Goal: Task Accomplishment & Management: Complete application form

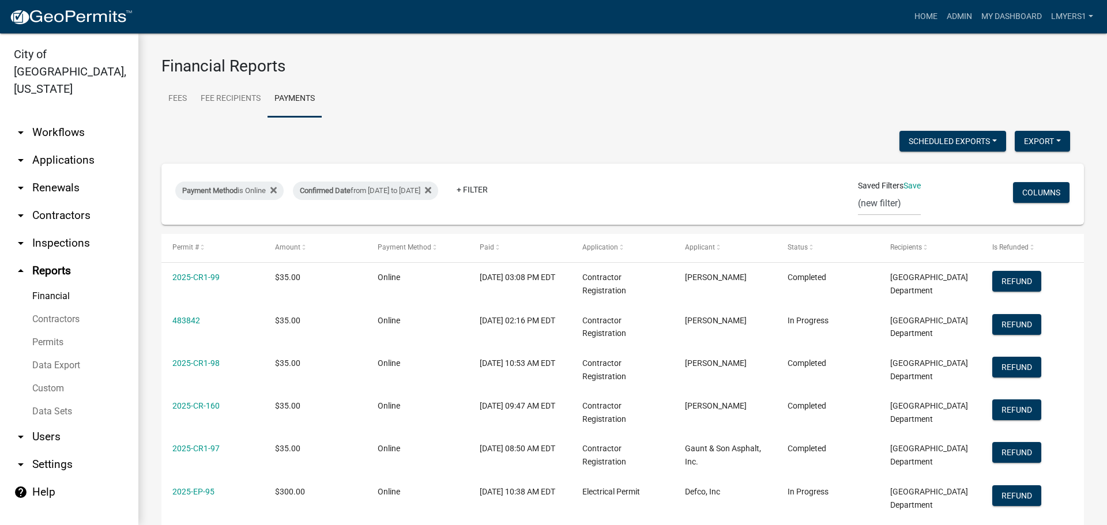
select select "3: 100"
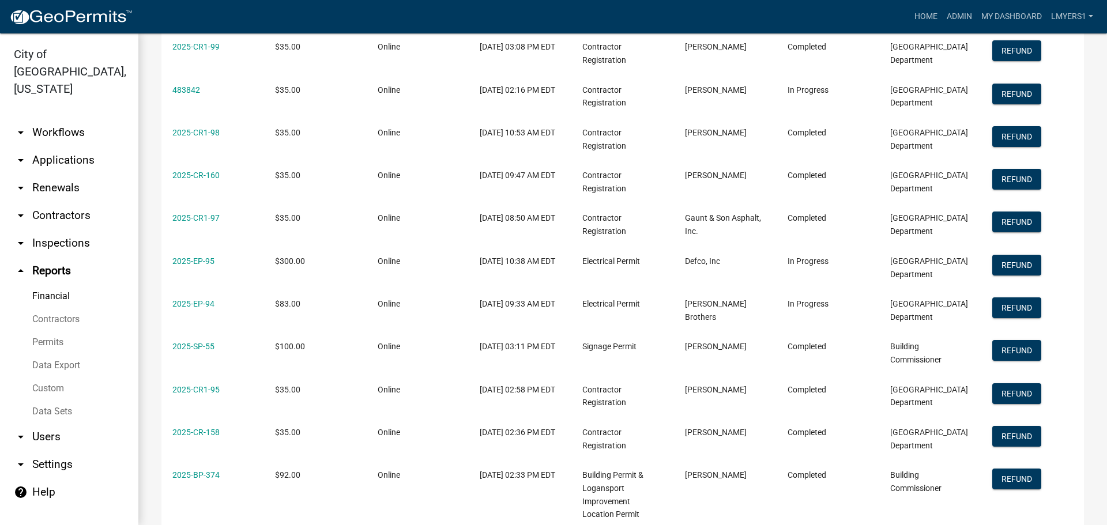
click at [55, 147] on link "arrow_drop_down Applications" at bounding box center [69, 161] width 138 height 28
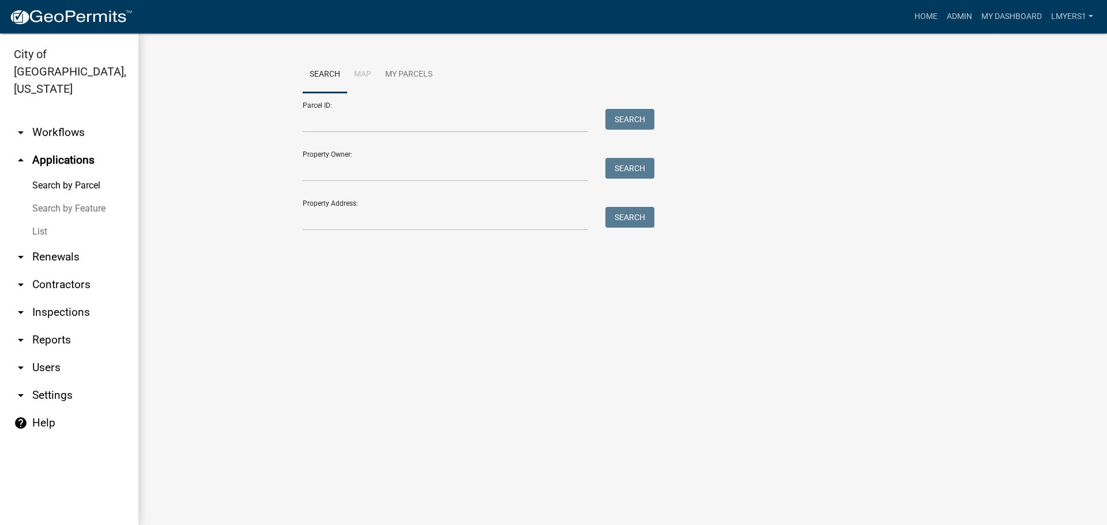
click at [48, 220] on link "List" at bounding box center [69, 231] width 138 height 23
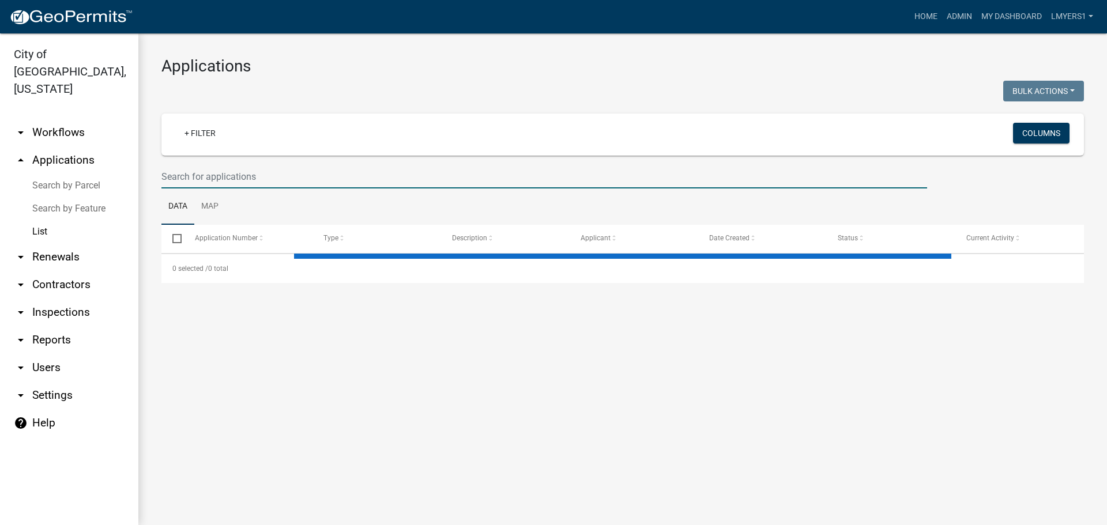
click at [205, 172] on input "text" at bounding box center [544, 177] width 766 height 24
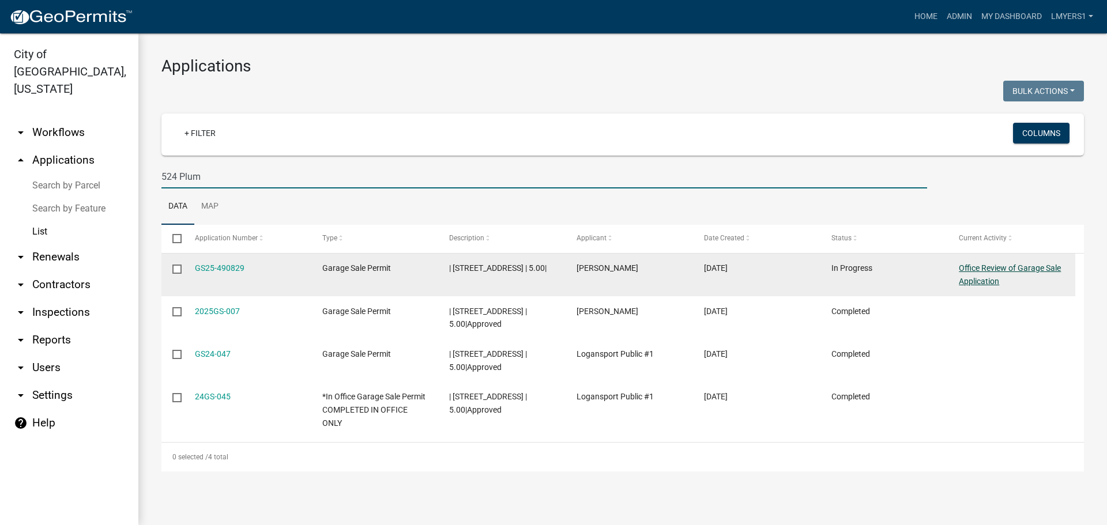
type input "524 Plum"
click at [982, 270] on link "Office Review of Garage Sale Application" at bounding box center [1010, 275] width 102 height 22
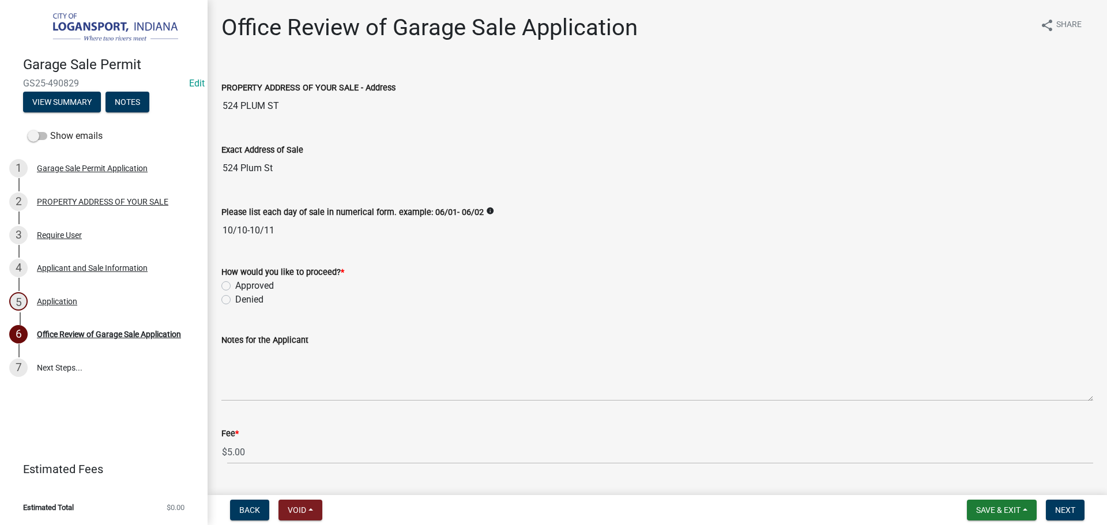
click at [235, 283] on label "Approved" at bounding box center [254, 286] width 39 height 14
click at [235, 283] on input "Approved" at bounding box center [238, 282] width 7 height 7
radio input "true"
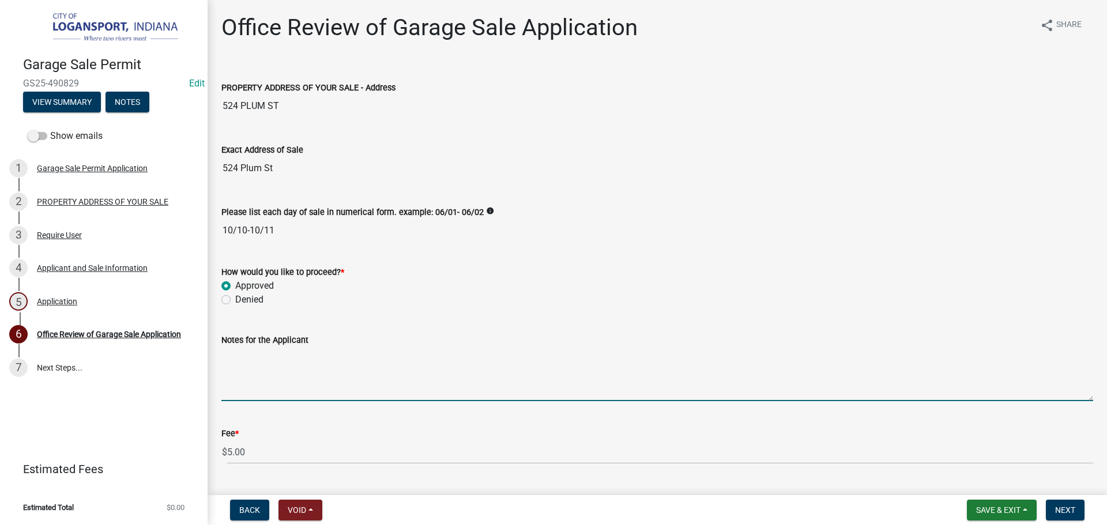
click at [366, 385] on textarea "Notes for the Applicant" at bounding box center [657, 374] width 872 height 54
type textarea "Last sale of the year"
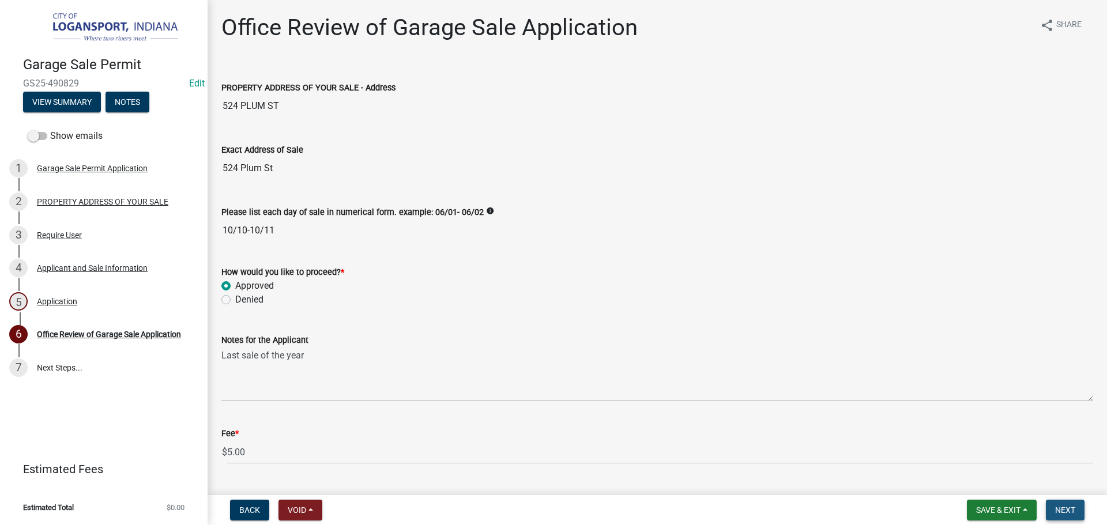
click at [1064, 509] on span "Next" at bounding box center [1066, 510] width 20 height 9
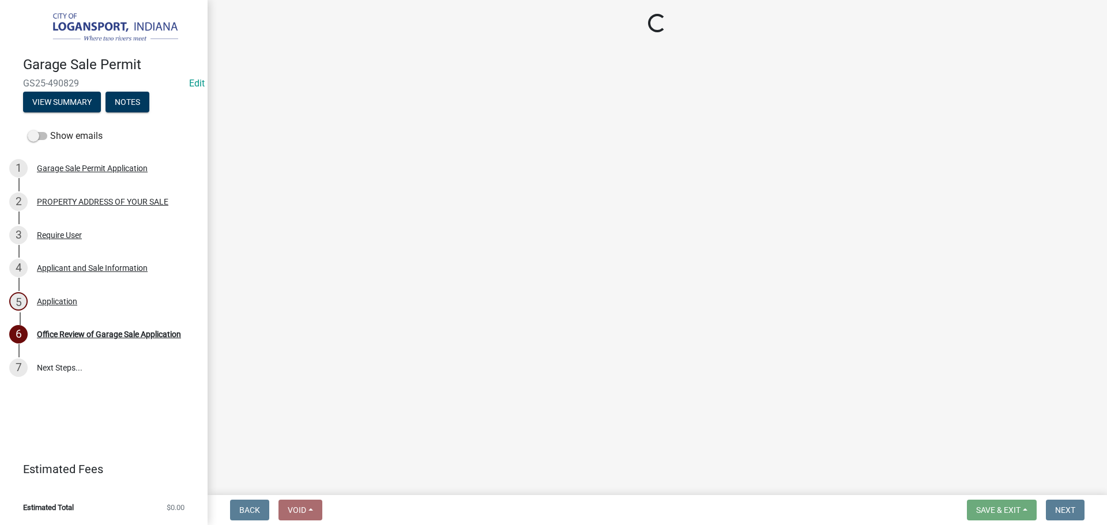
select select "3: 3"
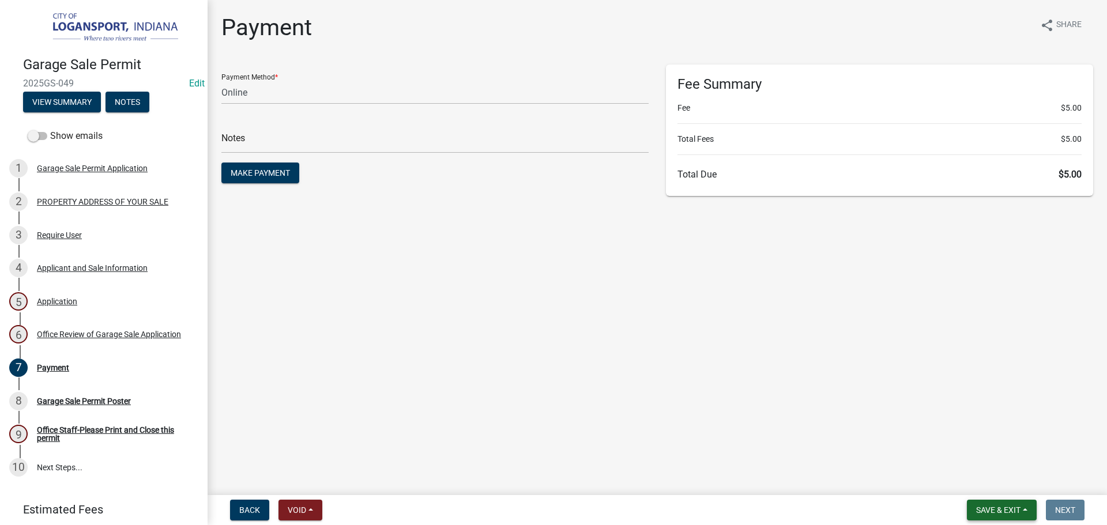
click at [996, 508] on span "Save & Exit" at bounding box center [998, 510] width 44 height 9
click at [994, 487] on button "Save & Exit" at bounding box center [991, 481] width 92 height 28
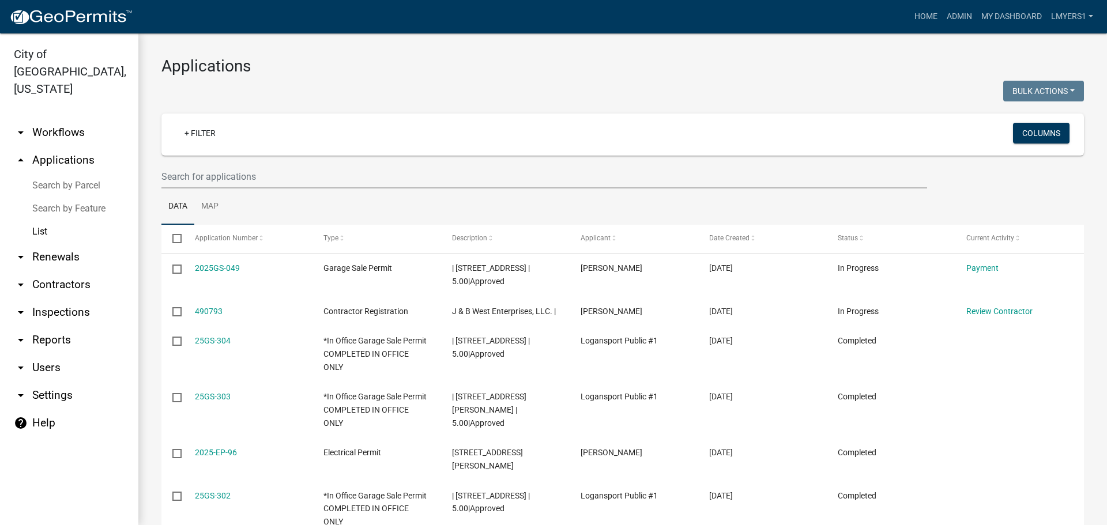
click at [55, 271] on link "arrow_drop_down Contractors" at bounding box center [69, 285] width 138 height 28
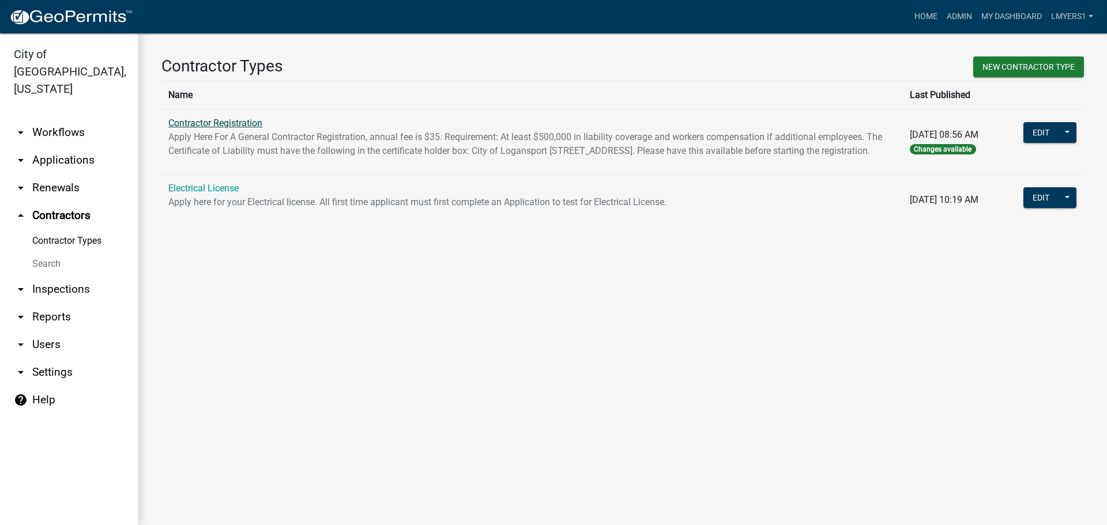
click at [226, 123] on link "Contractor Registration" at bounding box center [215, 123] width 94 height 11
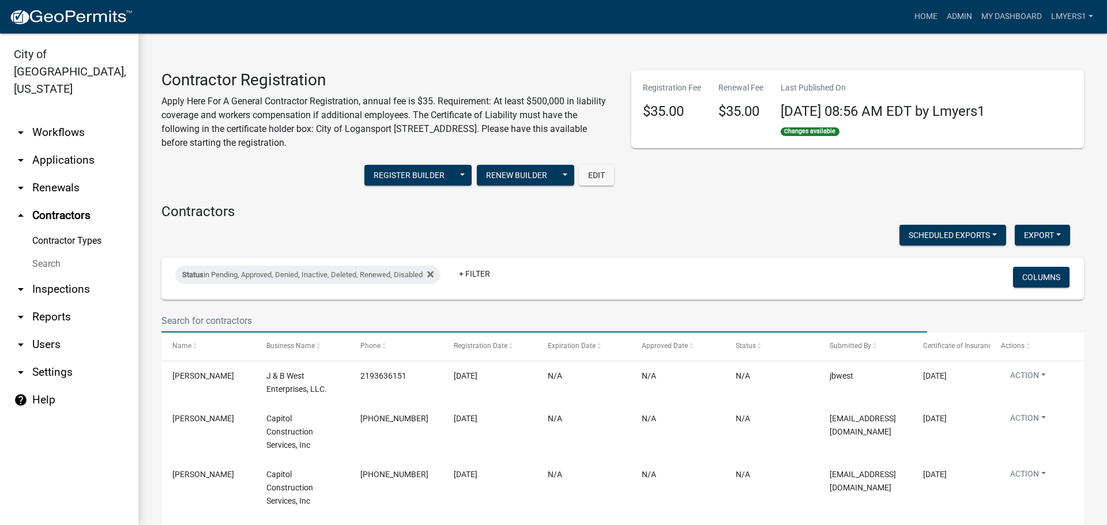
click at [249, 315] on input "text" at bounding box center [544, 321] width 766 height 24
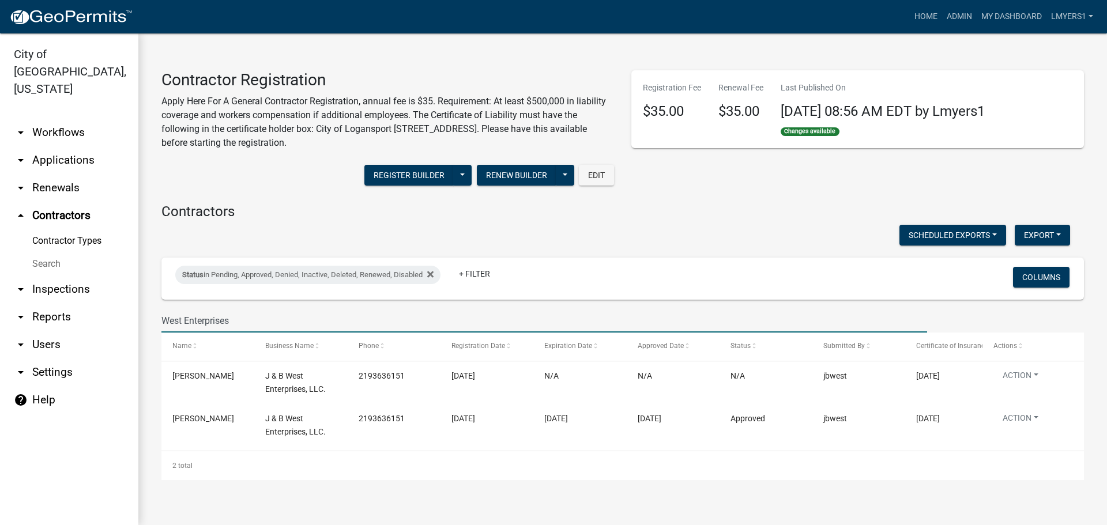
type input "West Enterprises"
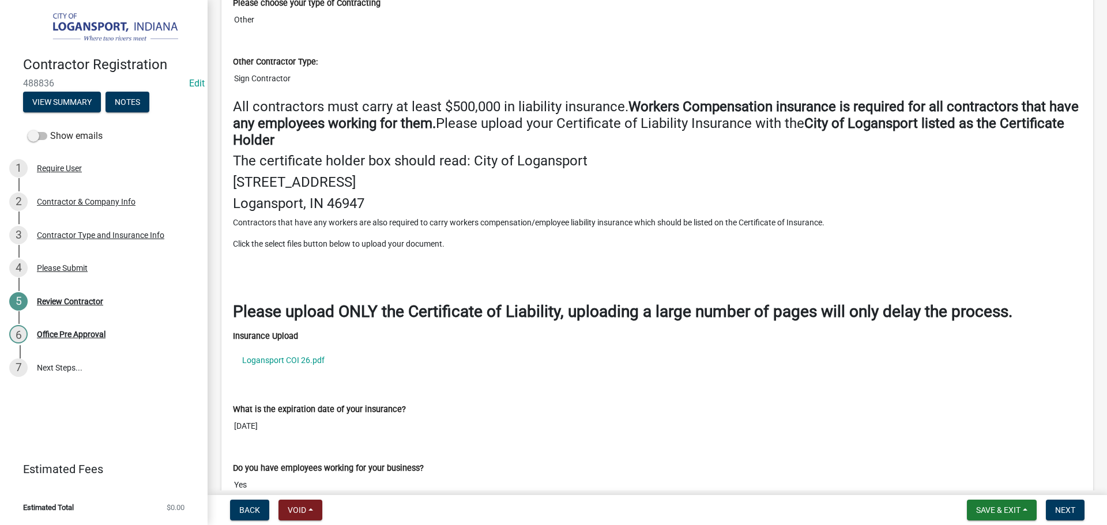
scroll to position [1442, 0]
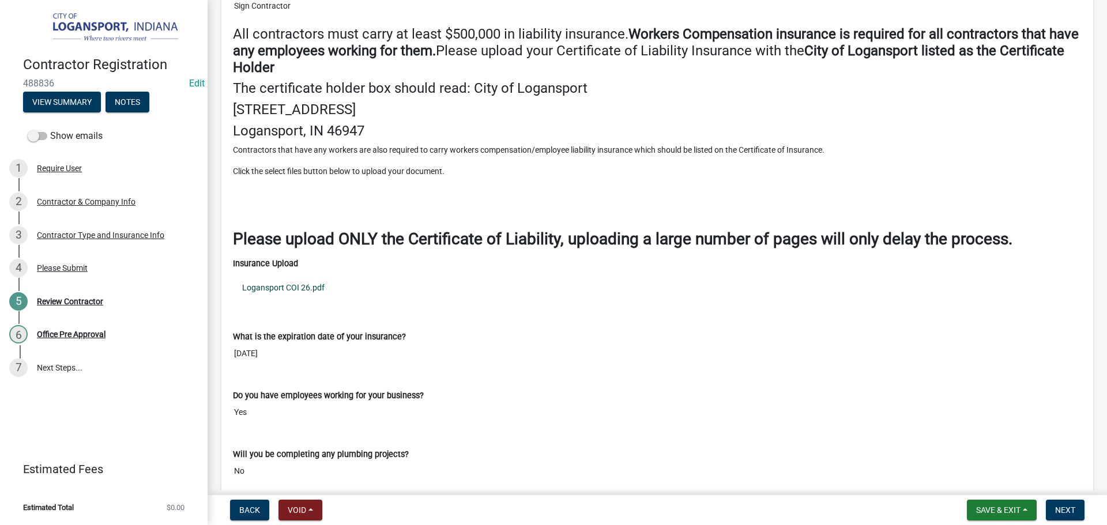
click at [276, 287] on link "Logansport COI 26.pdf" at bounding box center [657, 288] width 849 height 27
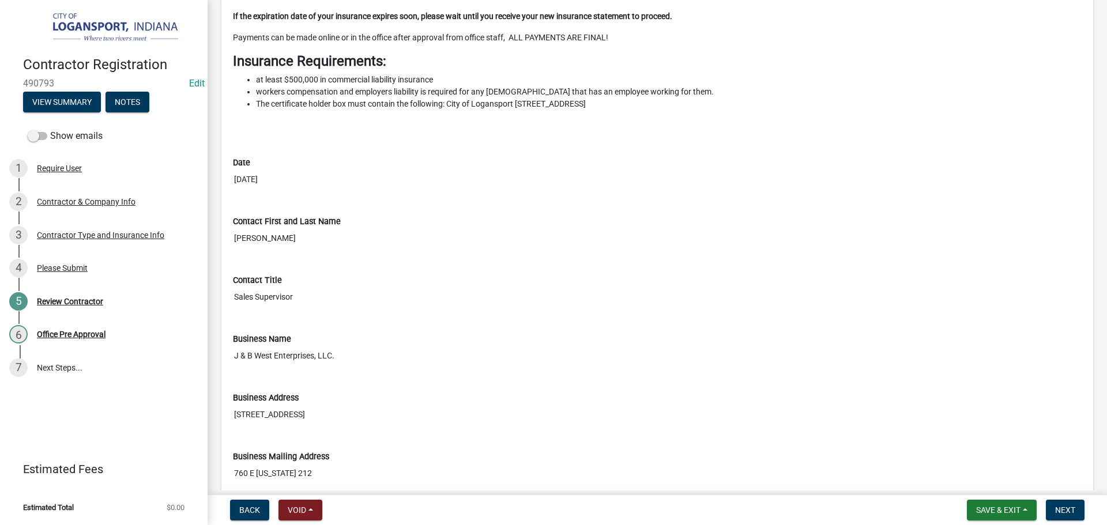
scroll to position [346, 0]
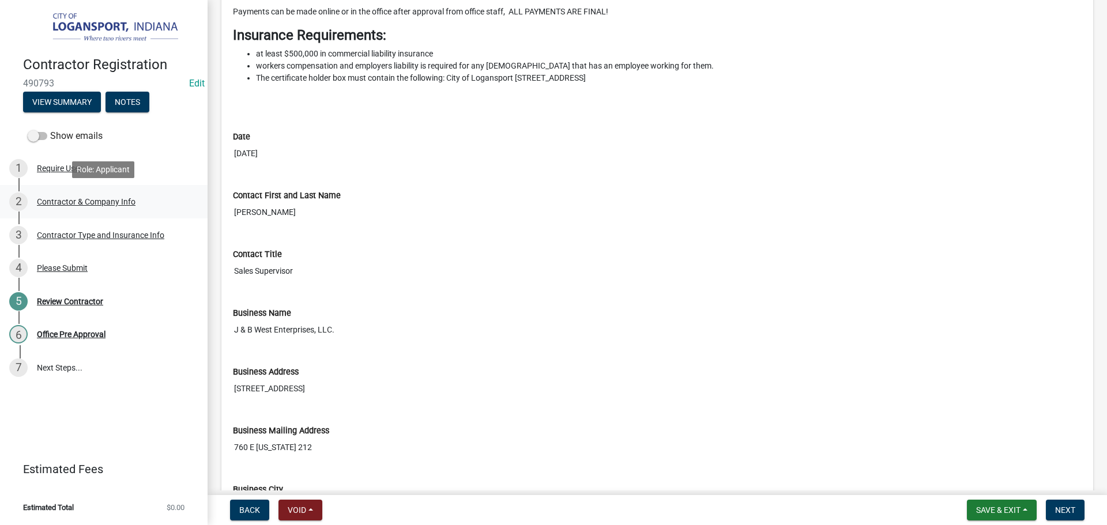
click at [80, 199] on div "Contractor & Company Info" at bounding box center [86, 202] width 99 height 8
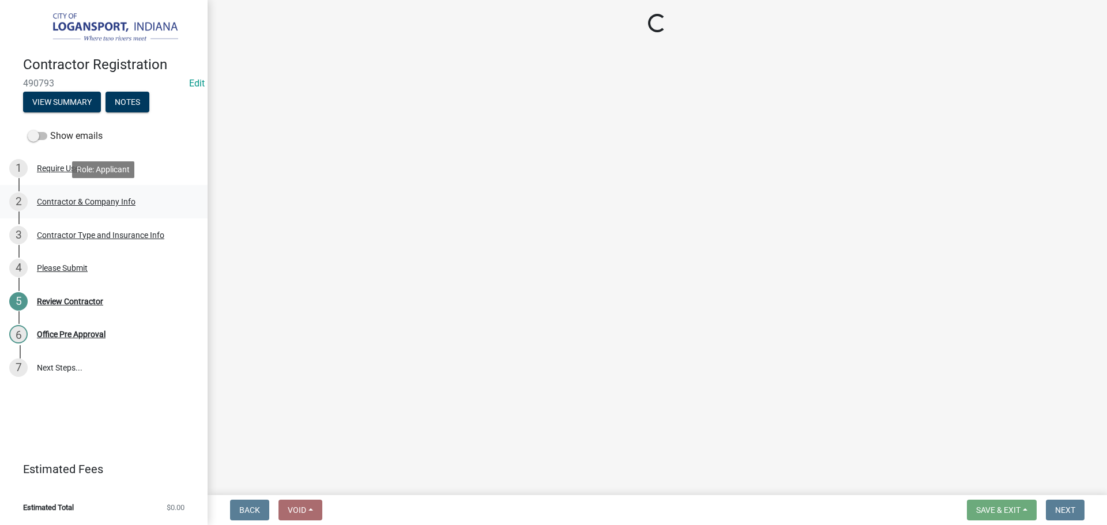
scroll to position [0, 0]
select select "IN"
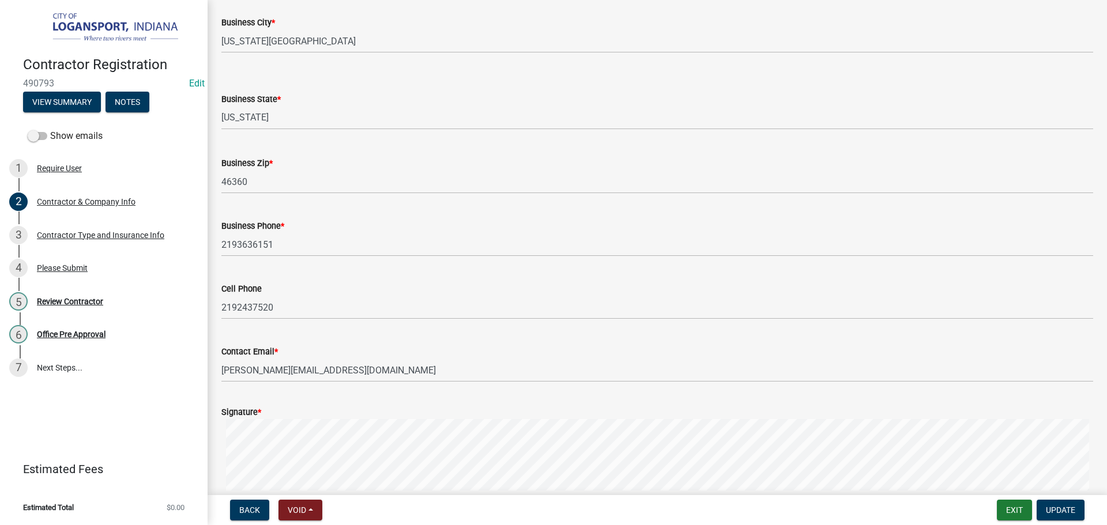
scroll to position [891, 0]
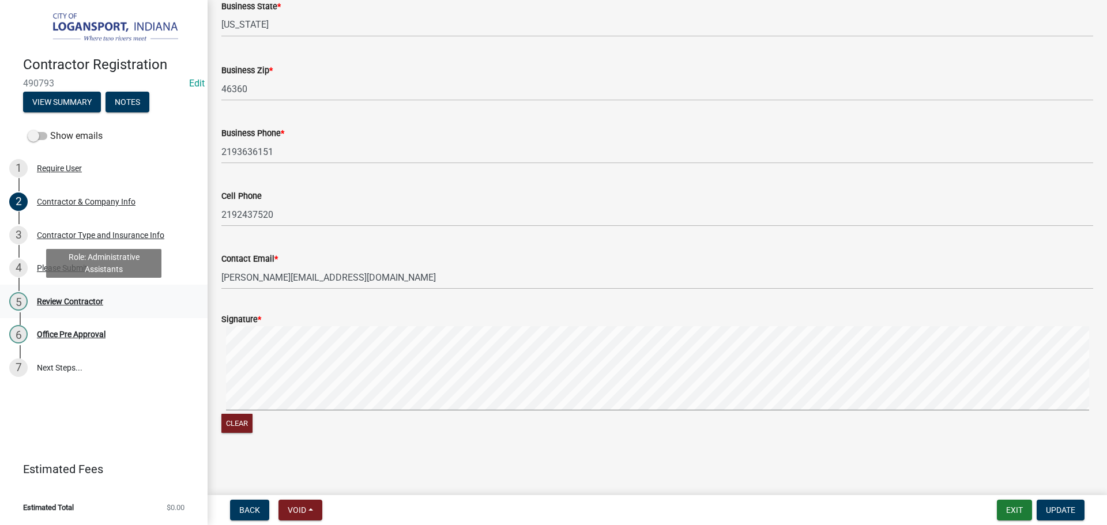
click at [55, 298] on div "Review Contractor" at bounding box center [70, 302] width 66 height 8
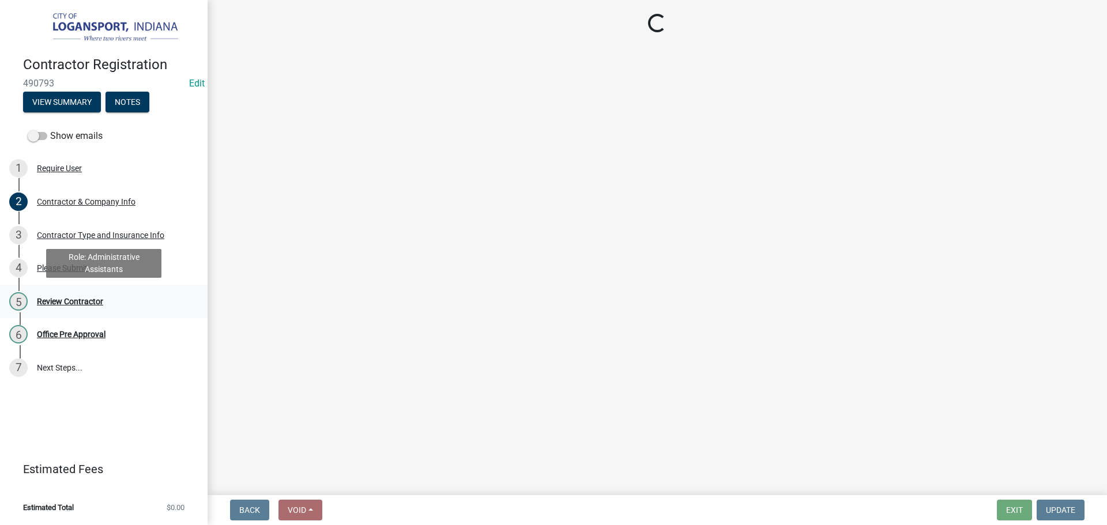
scroll to position [0, 0]
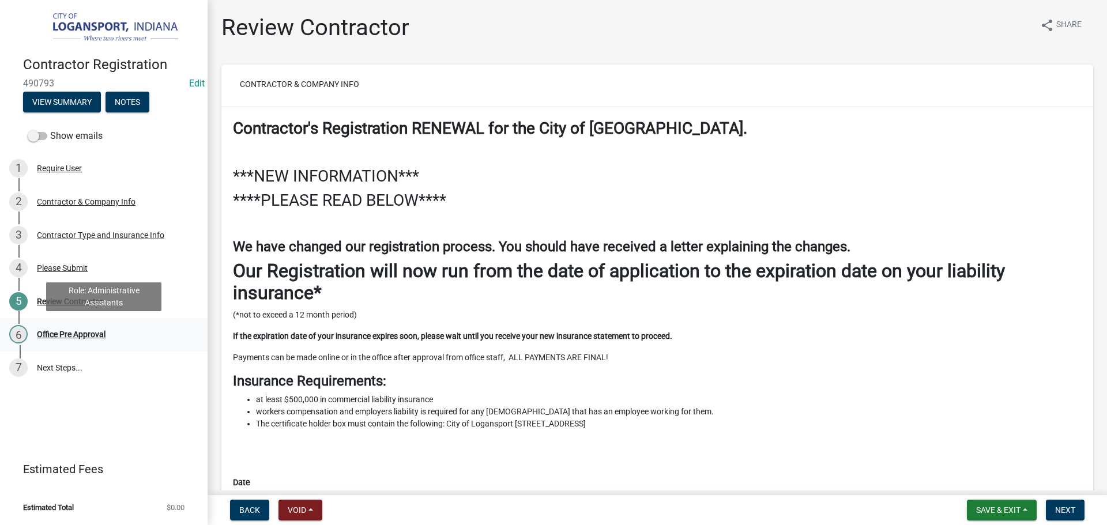
click at [77, 336] on div "Office Pre Approval" at bounding box center [71, 334] width 69 height 8
click at [1042, 510] on form "Save & Exit Save Save & Exit Next" at bounding box center [1026, 510] width 127 height 21
click at [1073, 504] on button "Next" at bounding box center [1065, 510] width 39 height 21
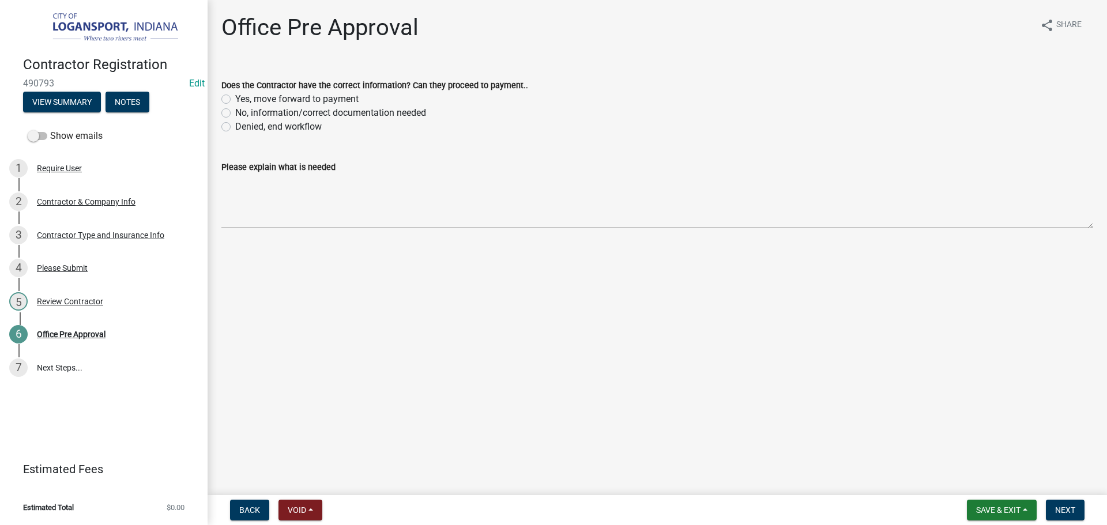
click at [235, 126] on label "Denied, end workflow" at bounding box center [278, 127] width 87 height 14
click at [235, 126] on input "Denied, end workflow" at bounding box center [238, 123] width 7 height 7
radio input "true"
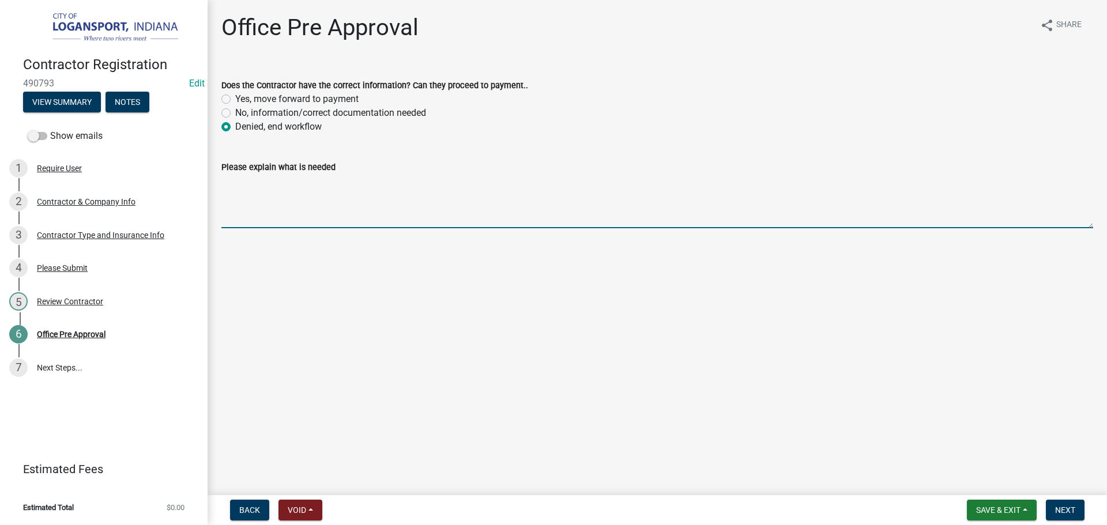
click at [230, 185] on textarea "Please explain what is needed" at bounding box center [657, 201] width 872 height 54
paste textarea "Our Registration runs from the date of application to the EXPIRATION DATE on yo…"
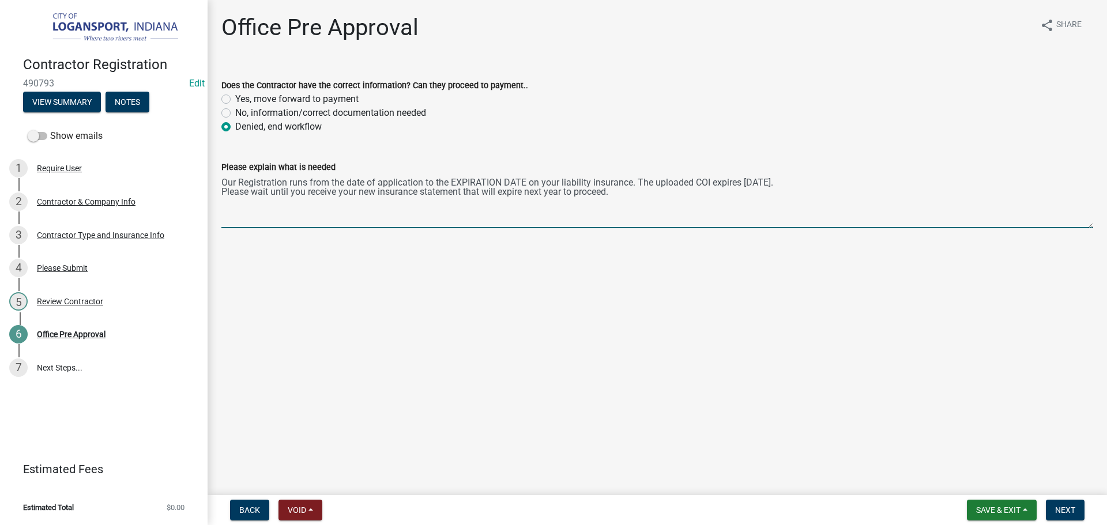
click at [222, 181] on textarea "Our Registration runs from the date of application to the EXPIRATION DATE on yo…" at bounding box center [657, 201] width 872 height 54
drag, startPoint x: 987, startPoint y: 181, endPoint x: 941, endPoint y: 180, distance: 45.6
click at [941, 180] on textarea "Like stated at the beginning of this registration, Our Registration runs from t…" at bounding box center [657, 201] width 872 height 54
click at [964, 183] on textarea "Like stated at the beginning of this registration, Our Registration runs from t…" at bounding box center [657, 201] width 872 height 54
drag, startPoint x: 615, startPoint y: 202, endPoint x: 620, endPoint y: 199, distance: 5.9
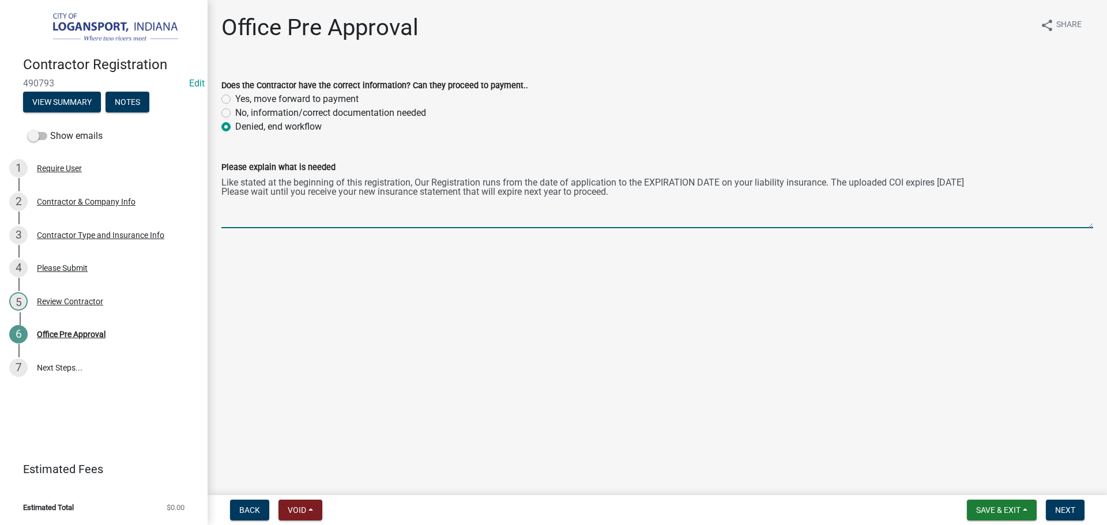
click at [616, 202] on textarea "Like stated at the beginning of this registration, Our Registration runs from t…" at bounding box center [657, 201] width 872 height 54
click at [628, 197] on textarea "Like stated at the beginning of this registration, Our Registration runs from t…" at bounding box center [657, 201] width 872 height 54
type textarea "Like stated at the beginning of this registration, Our Registration runs from t…"
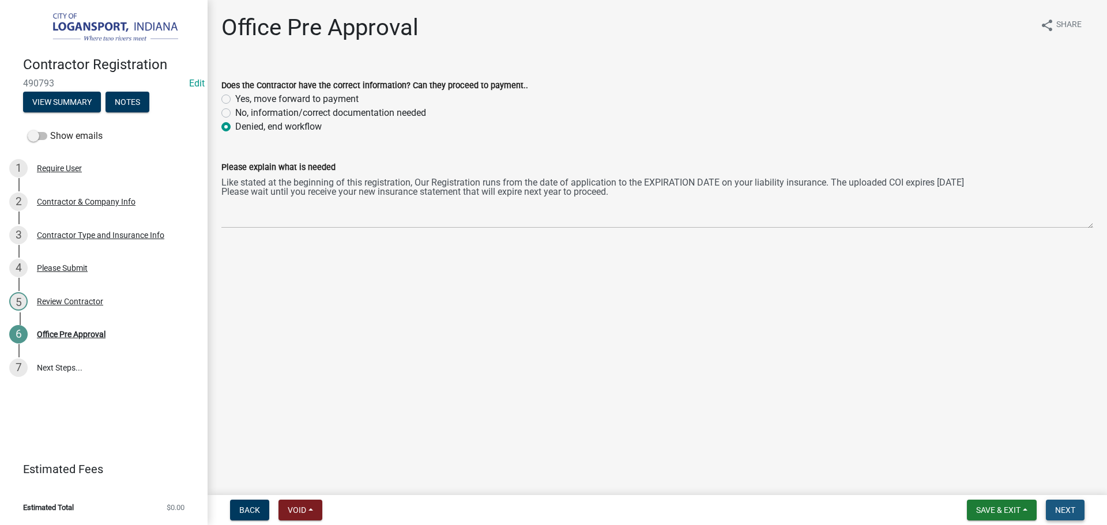
click at [1080, 507] on button "Next" at bounding box center [1065, 510] width 39 height 21
